Goal: Task Accomplishment & Management: Use online tool/utility

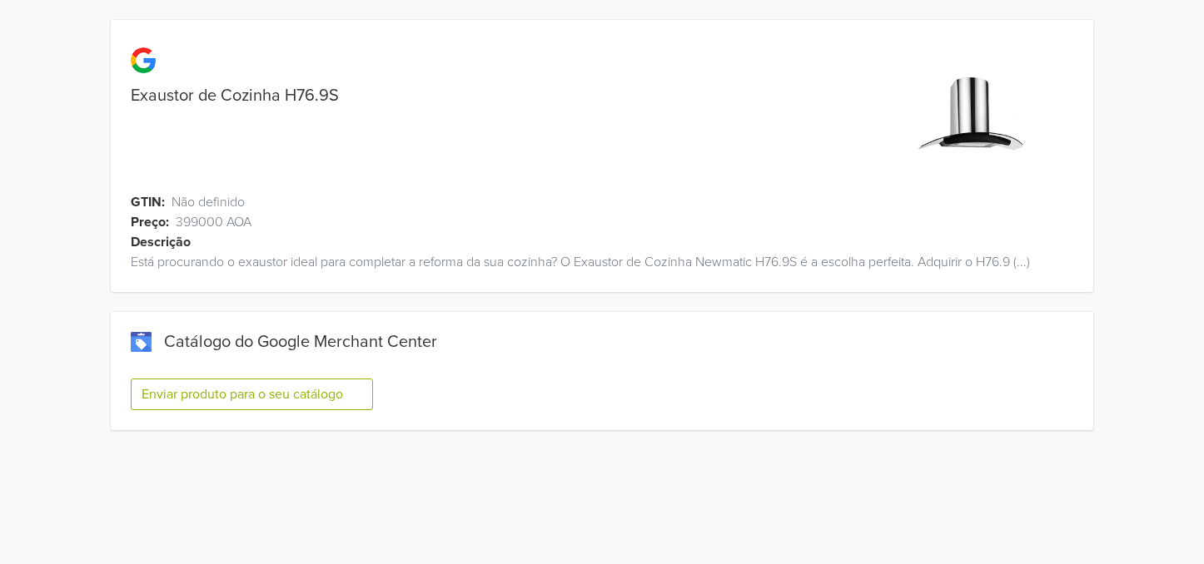
click at [201, 389] on button "Enviar produto para o seu catálogo" at bounding box center [252, 395] width 242 height 32
click at [278, 389] on button "Enviar produto para o seu catálogo" at bounding box center [252, 395] width 242 height 32
click at [291, 395] on button "Enviar produto para o seu catálogo" at bounding box center [252, 395] width 242 height 32
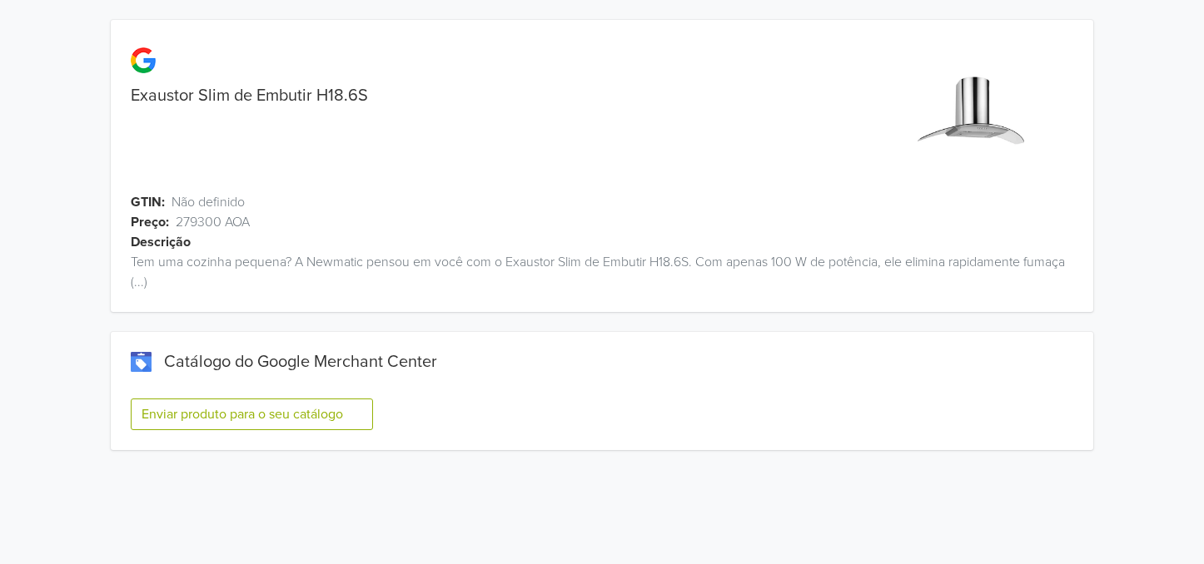
click at [274, 401] on button "Enviar produto para o seu catálogo" at bounding box center [252, 415] width 242 height 32
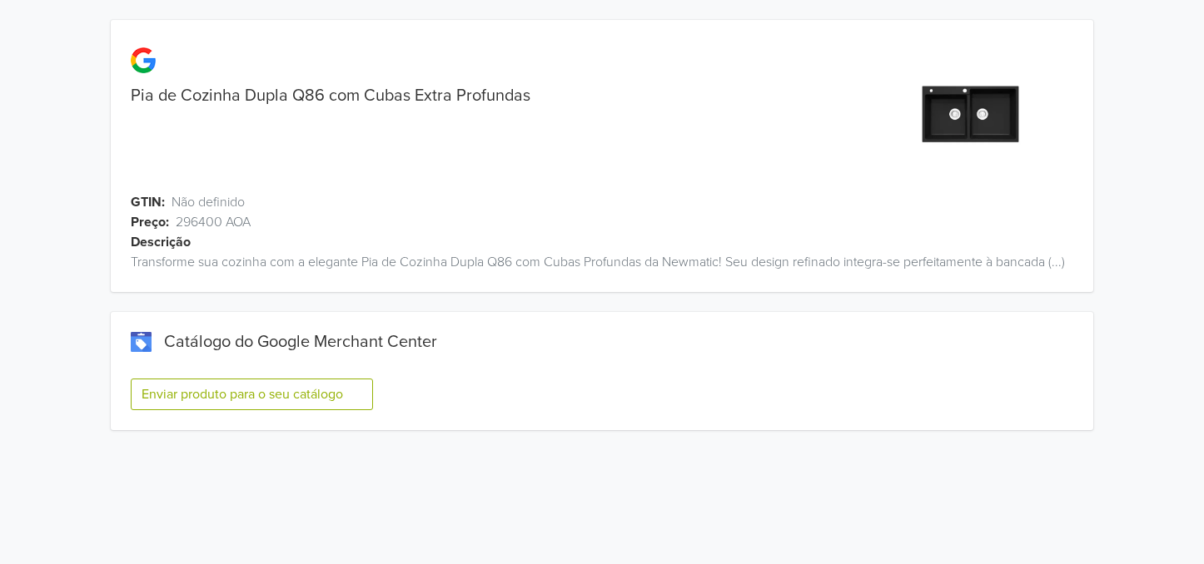
click at [235, 391] on button "Enviar produto para o seu catálogo" at bounding box center [252, 395] width 242 height 32
